Goal: Information Seeking & Learning: Find specific fact

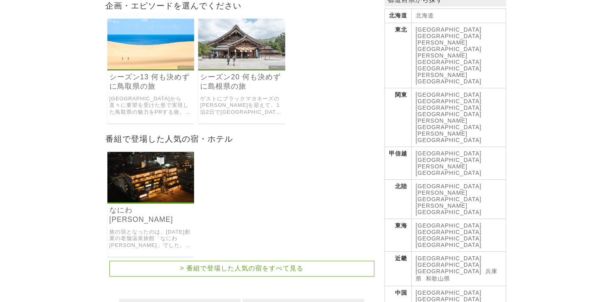
scroll to position [243, 0]
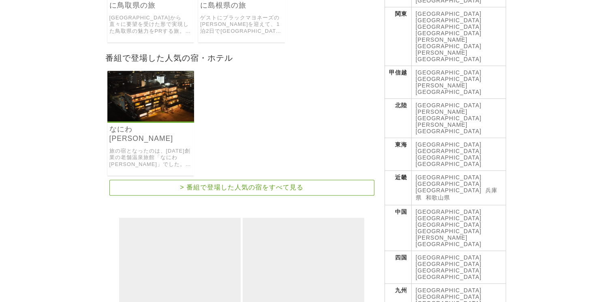
click at [157, 82] on img at bounding box center [150, 96] width 87 height 51
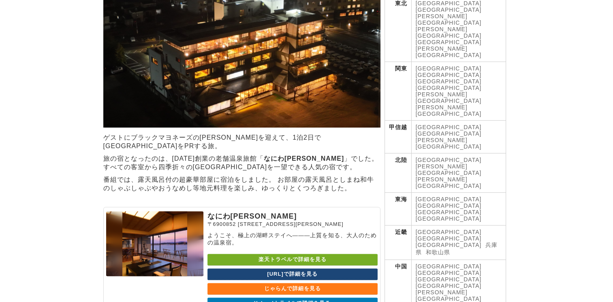
scroll to position [203, 0]
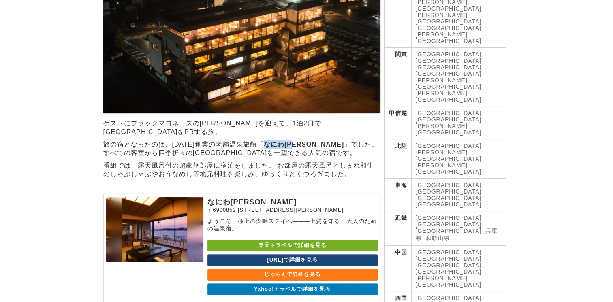
drag, startPoint x: 267, startPoint y: 124, endPoint x: 300, endPoint y: 127, distance: 32.6
click at [300, 141] on p "旅の宿となったのは、[DATE]創業の老舗温泉旅館「 なにわ[PERSON_NAME] 」でした。 すべての客室から四季折々の[GEOGRAPHIC_DATA…" at bounding box center [241, 149] width 277 height 17
drag, startPoint x: 300, startPoint y: 127, endPoint x: 293, endPoint y: 127, distance: 7.3
copy strong "なにわ[PERSON_NAME]"
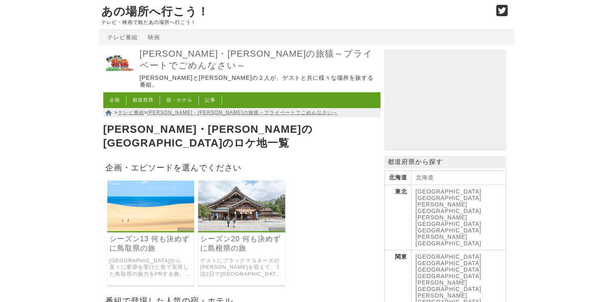
scroll to position [243, 0]
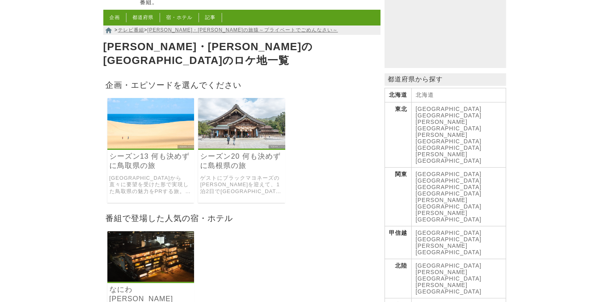
scroll to position [81, 0]
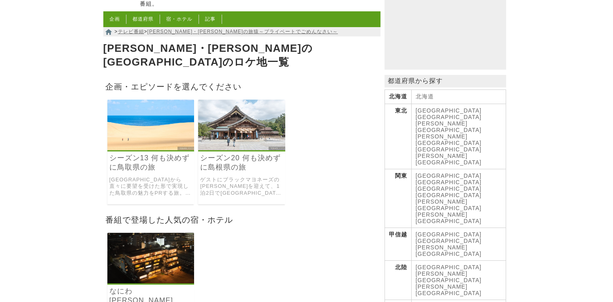
click at [256, 107] on img at bounding box center [241, 125] width 87 height 51
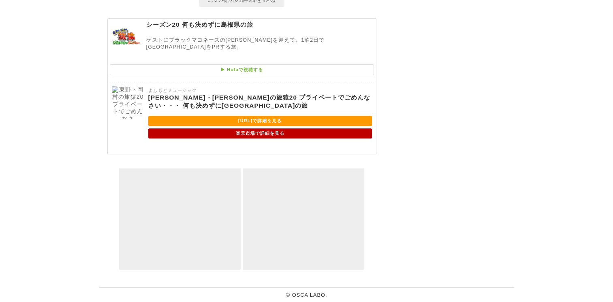
scroll to position [3411, 0]
